Goal: Task Accomplishment & Management: Manage account settings

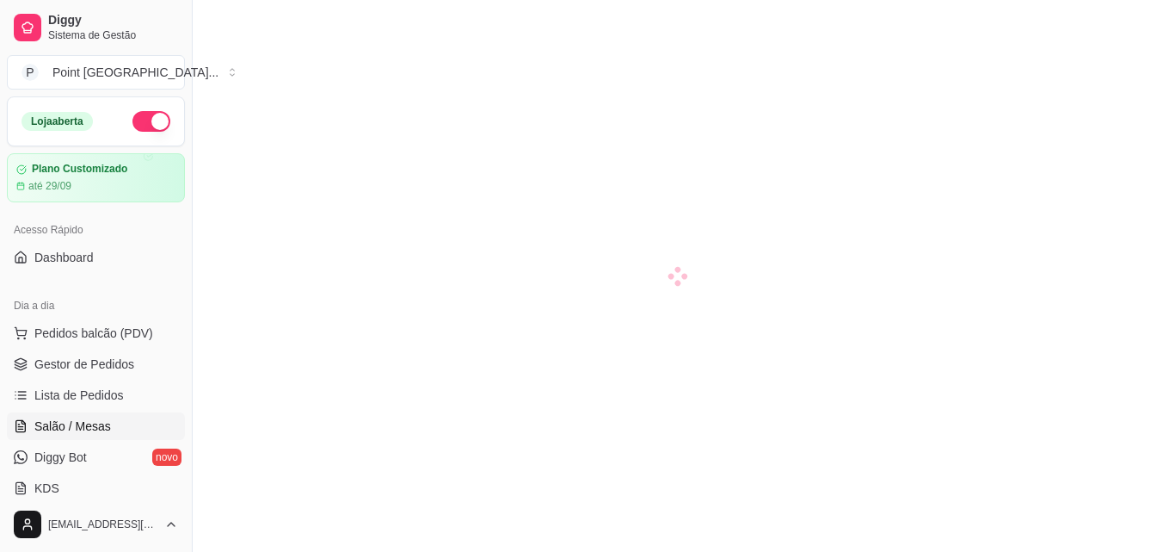
scroll to position [172, 0]
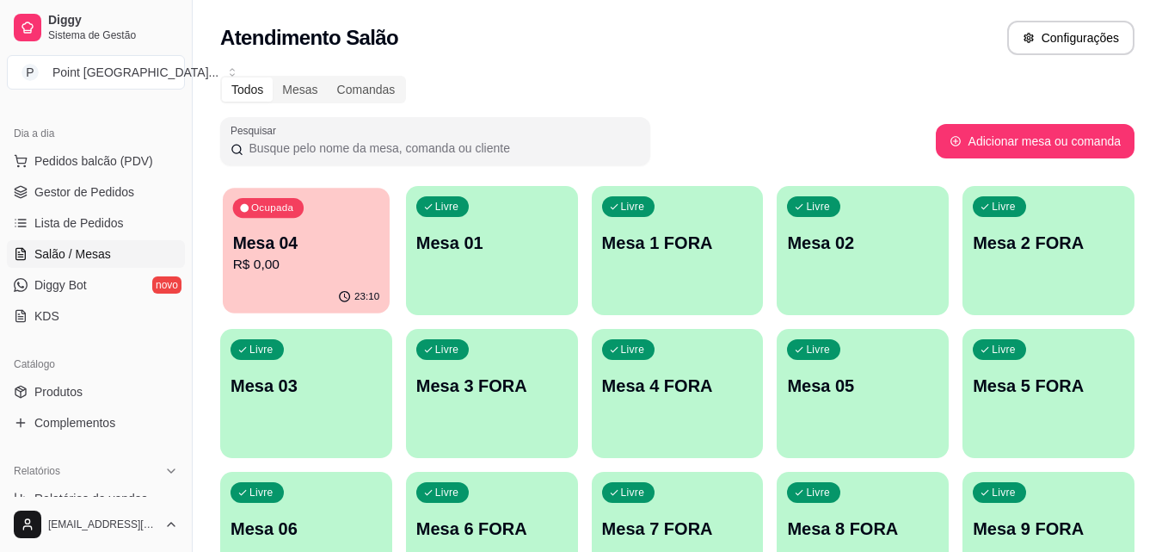
click at [321, 266] on p "R$ 0,00" at bounding box center [306, 265] width 147 height 20
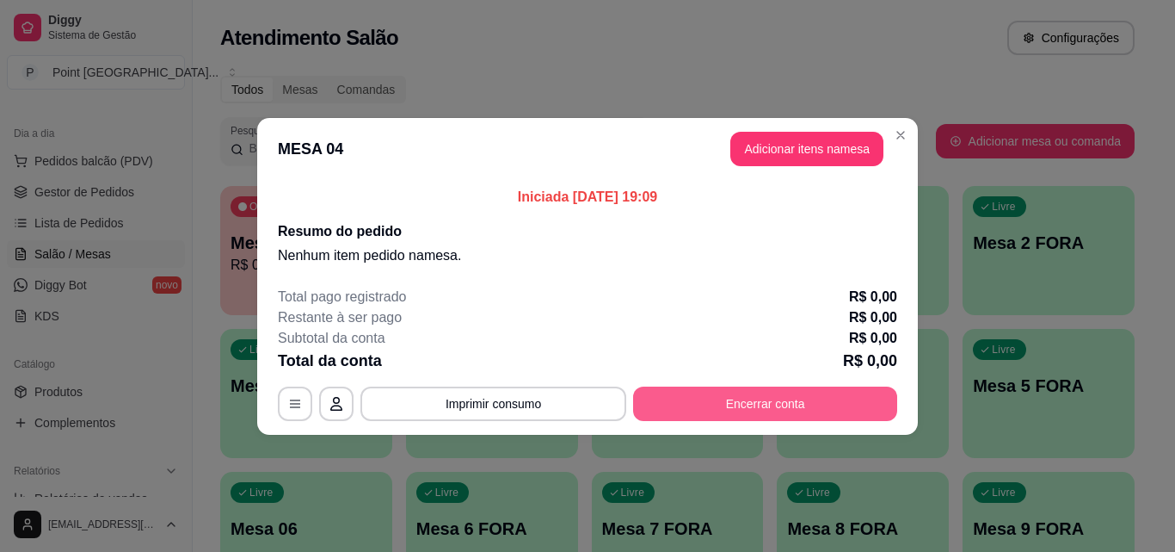
click at [722, 389] on button "Encerrar conta" at bounding box center [765, 403] width 264 height 34
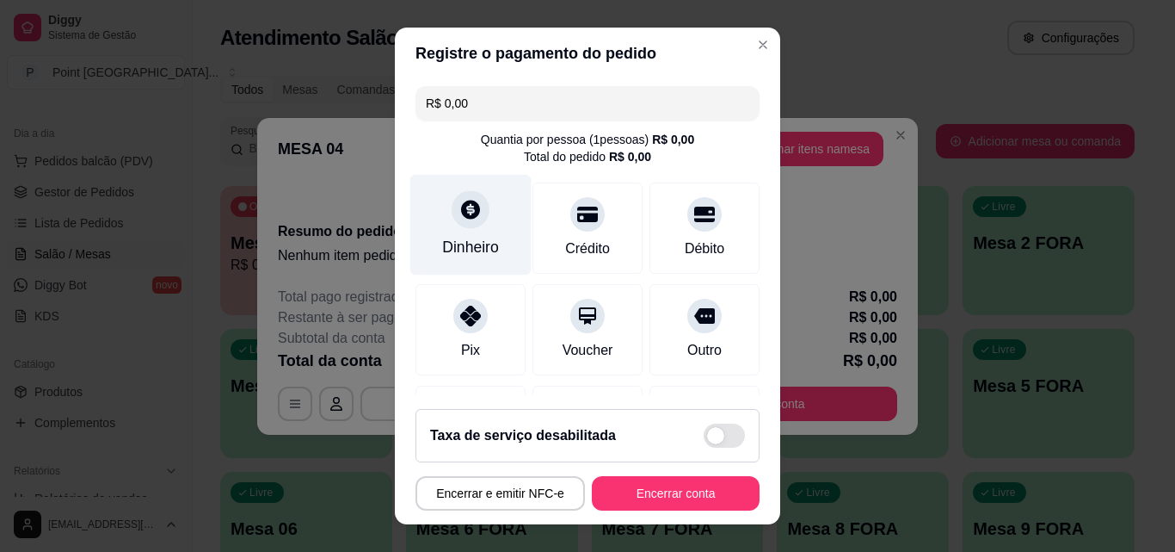
click at [487, 244] on div "Dinheiro" at bounding box center [470, 247] width 57 height 22
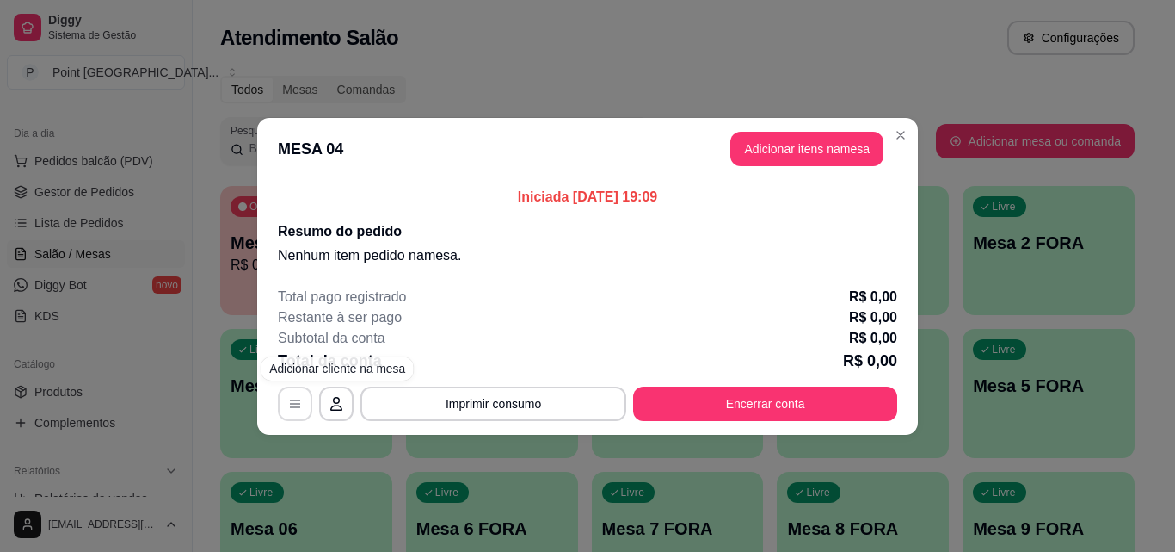
click at [291, 406] on icon "button" at bounding box center [295, 404] width 14 height 14
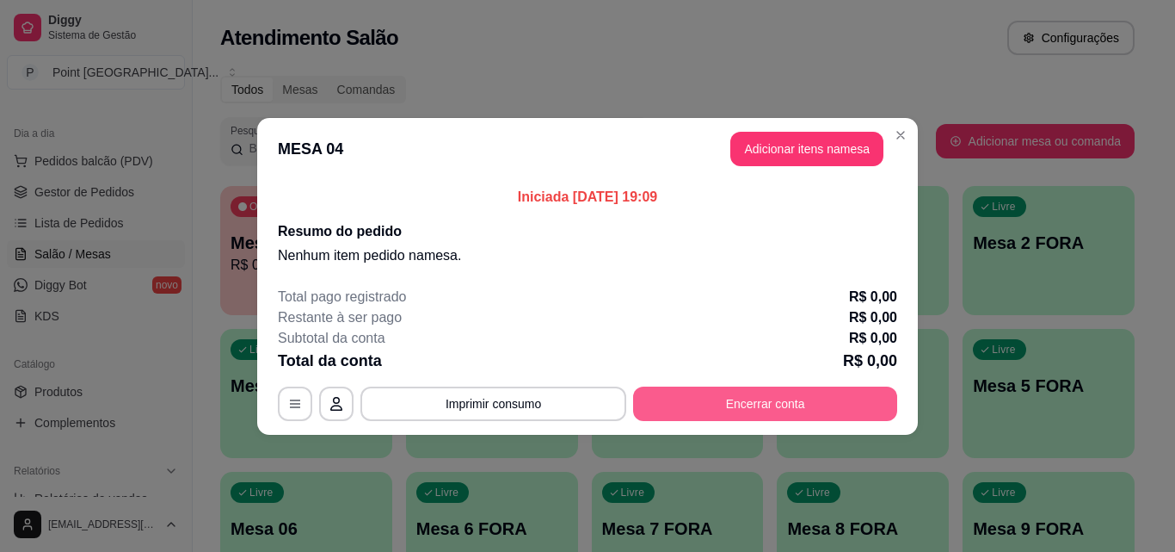
click at [774, 406] on button "Encerrar conta" at bounding box center [765, 403] width 264 height 34
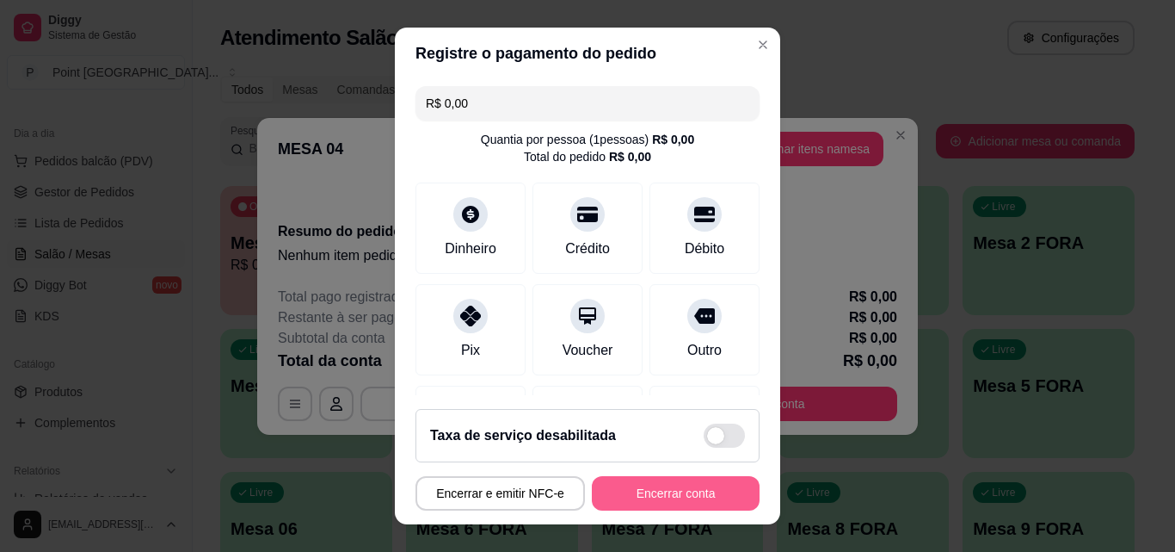
click at [632, 490] on button "Encerrar conta" at bounding box center [676, 493] width 168 height 34
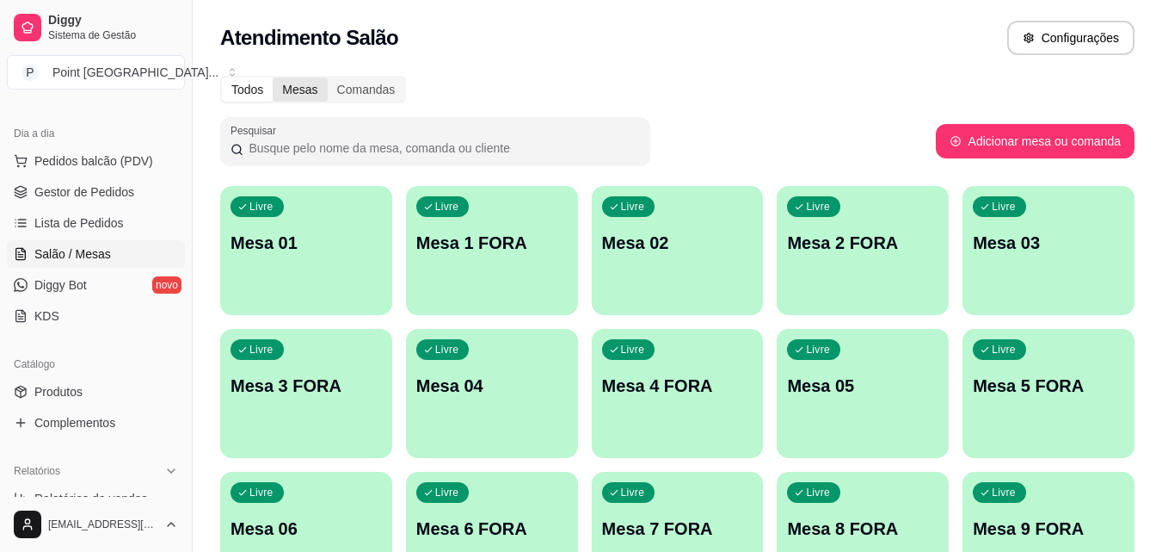
click at [289, 88] on div "Mesas" at bounding box center [300, 89] width 54 height 24
click at [273, 77] on input "Mesas" at bounding box center [273, 77] width 0 height 0
click at [355, 88] on div "Comandas" at bounding box center [366, 89] width 77 height 24
click at [328, 77] on input "Comandas" at bounding box center [328, 77] width 0 height 0
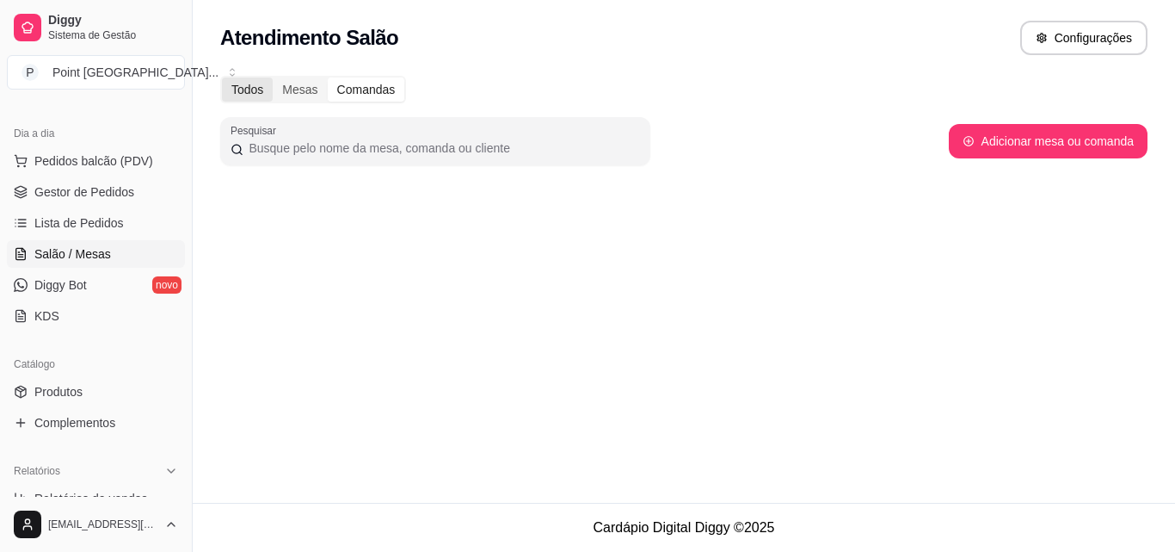
click at [239, 93] on div "Todos" at bounding box center [247, 89] width 51 height 24
click at [222, 77] on input "Todos" at bounding box center [222, 77] width 0 height 0
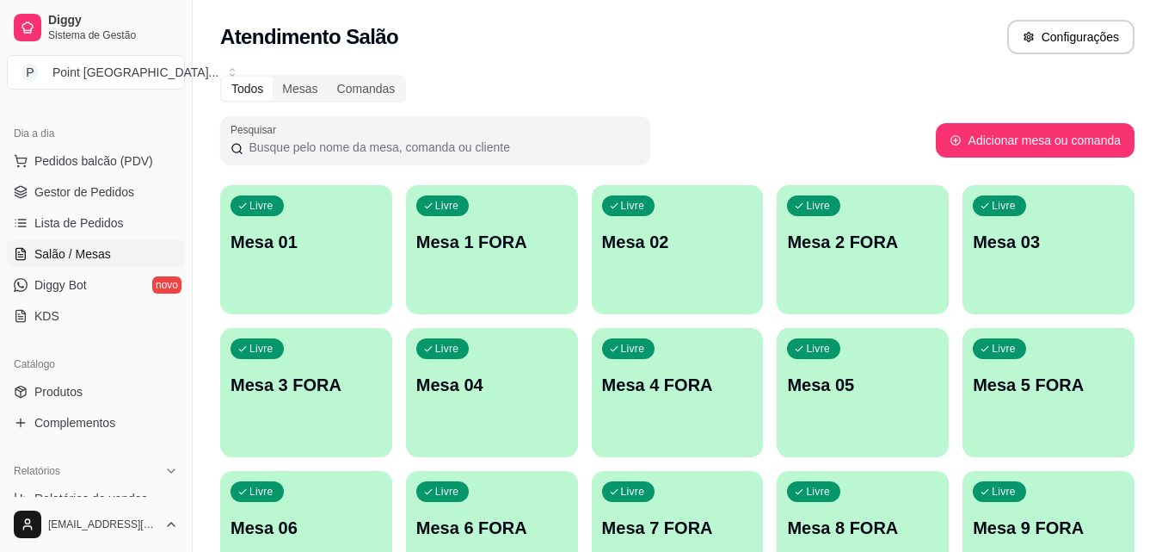
scroll to position [0, 0]
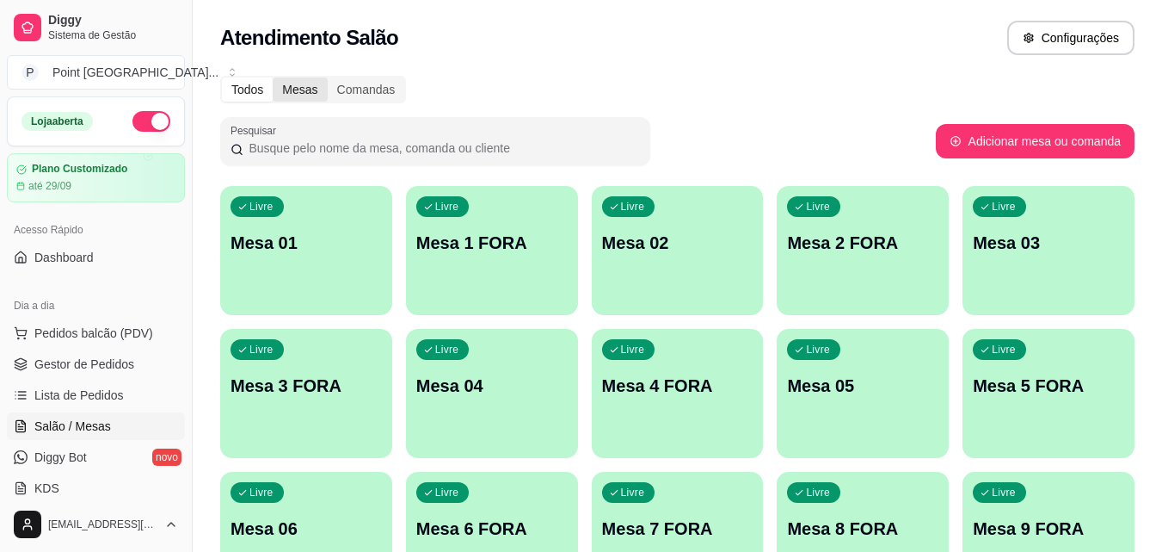
click at [293, 90] on div "Mesas" at bounding box center [300, 89] width 54 height 24
click at [273, 77] on input "Mesas" at bounding box center [273, 77] width 0 height 0
click at [348, 87] on div "Comandas" at bounding box center [366, 89] width 77 height 24
click at [328, 77] on input "Comandas" at bounding box center [328, 77] width 0 height 0
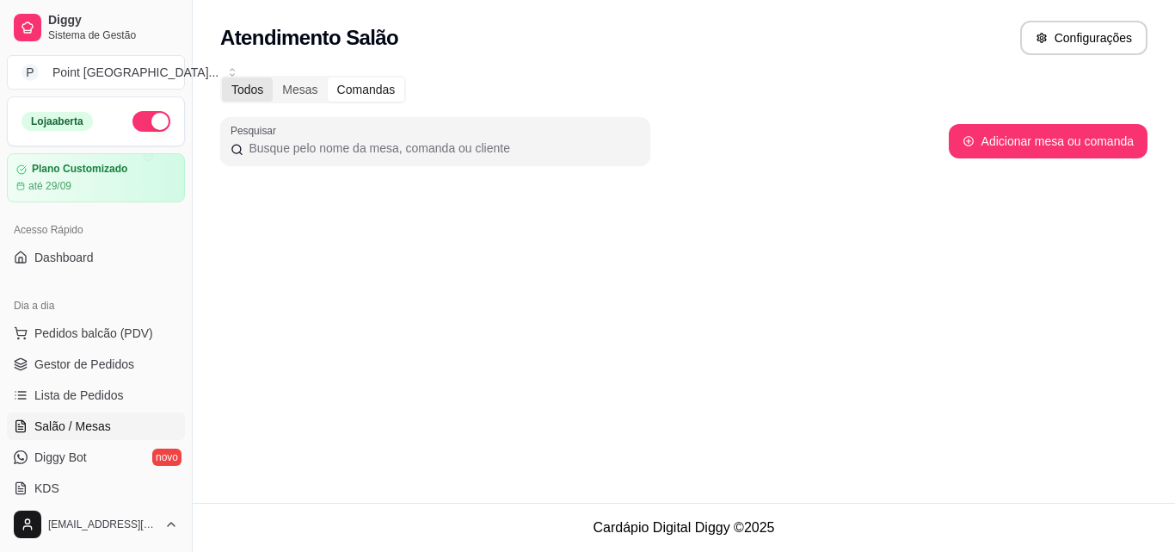
click at [243, 80] on div "Todos" at bounding box center [247, 89] width 51 height 24
click at [222, 77] on input "Todos" at bounding box center [222, 77] width 0 height 0
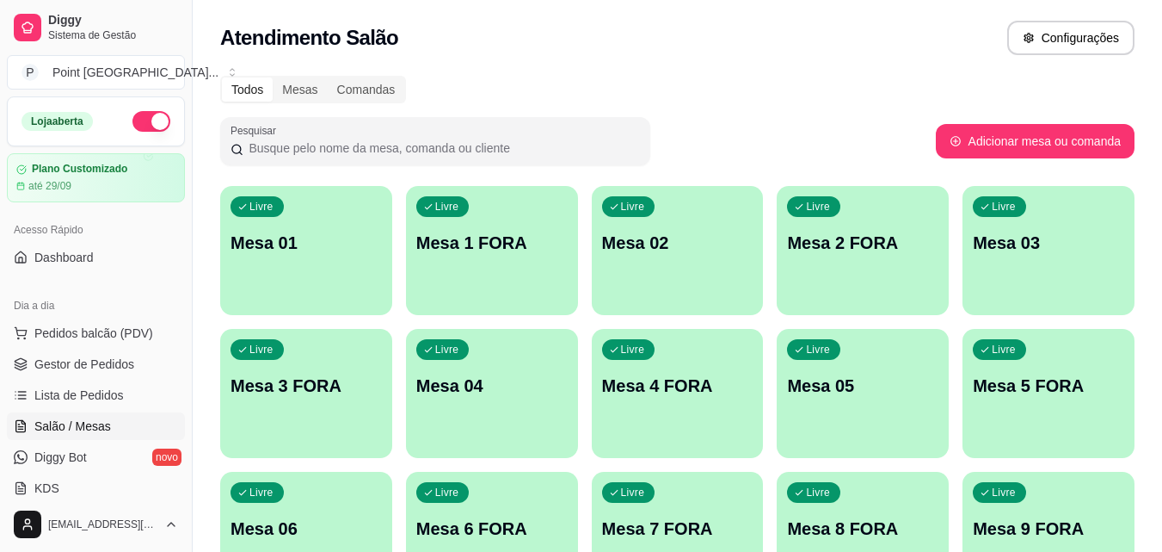
click at [576, 144] on input "Pesquisar" at bounding box center [441, 147] width 397 height 17
click at [644, 36] on div "Atendimento Salão Configurações" at bounding box center [677, 38] width 915 height 34
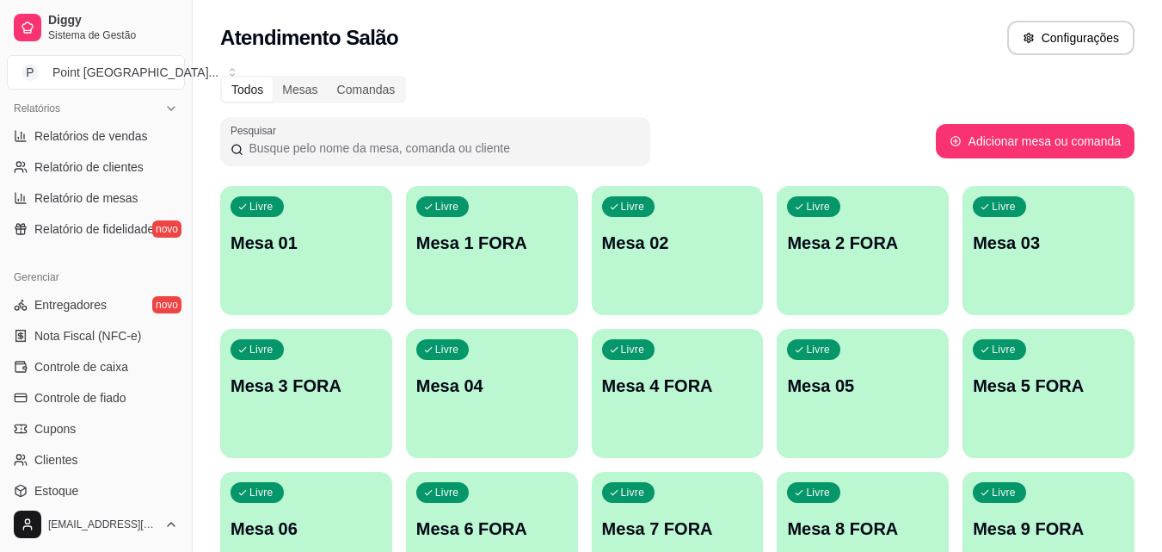
scroll to position [515, 0]
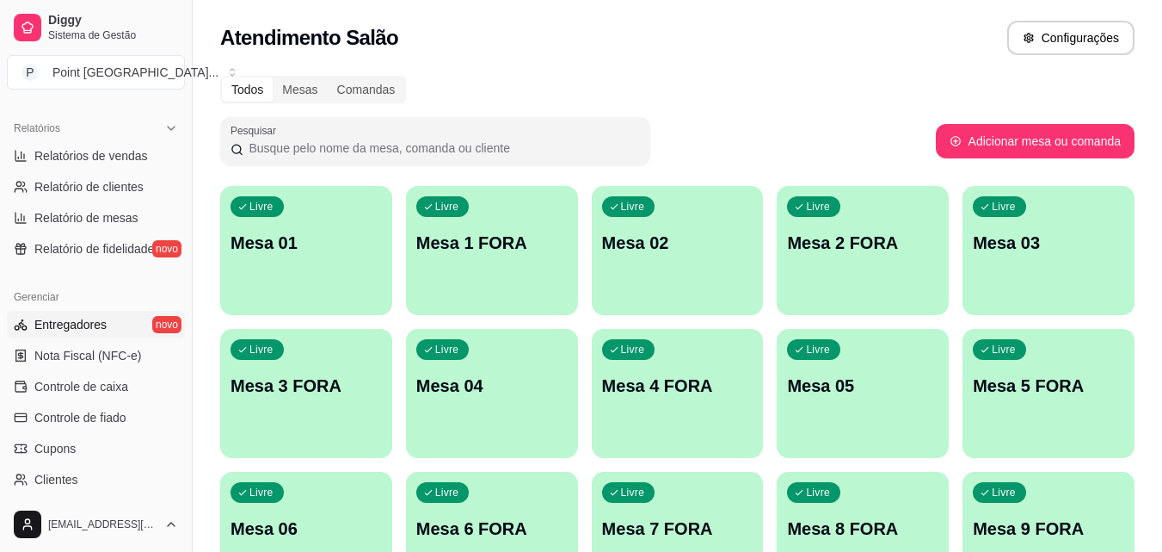
drag, startPoint x: 72, startPoint y: 320, endPoint x: 69, endPoint y: 329, distance: 9.3
click at [72, 321] on span "Entregadores" at bounding box center [70, 324] width 72 height 17
click at [1030, 43] on icon "button" at bounding box center [1030, 38] width 12 height 12
click at [1021, 24] on button "Configurações" at bounding box center [1071, 39] width 124 height 34
